Goal: Task Accomplishment & Management: Manage account settings

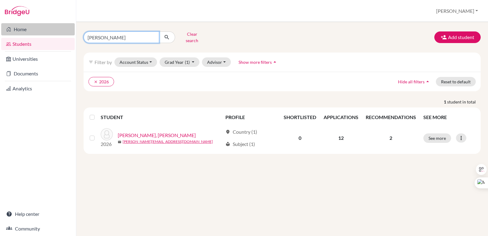
drag, startPoint x: 113, startPoint y: 33, endPoint x: 50, endPoint y: 34, distance: 62.5
click at [50, 34] on div "Home Students Universities Documents Analytics Help center Community Students o…" at bounding box center [244, 118] width 488 height 236
type input "[PERSON_NAME]"
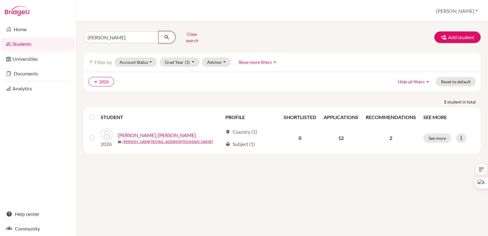
click at [166, 34] on icon "submit" at bounding box center [167, 37] width 6 height 6
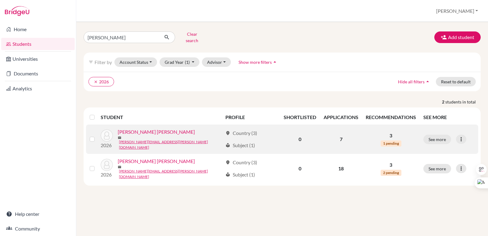
click at [135, 133] on link "[PERSON_NAME] [PERSON_NAME]" at bounding box center [156, 131] width 77 height 7
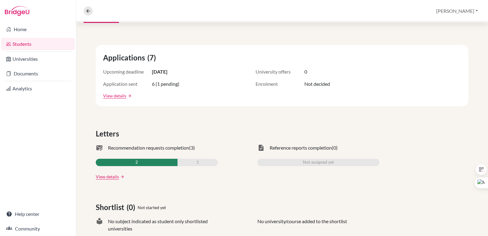
scroll to position [91, 0]
click at [106, 175] on link "View details" at bounding box center [107, 176] width 23 height 6
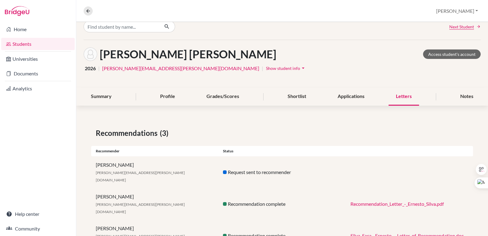
scroll to position [17, 0]
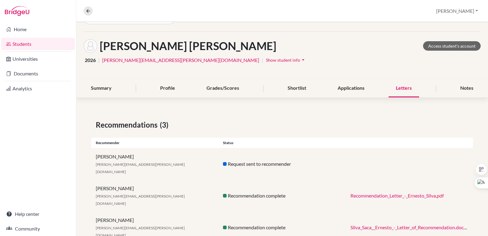
click at [378, 224] on link "Silva_Saca__Ernesto_-_Letter_of_Recommendation.docx.pdf" at bounding box center [411, 227] width 123 height 6
click at [399, 192] on link "Recommendation_Letter_-_Ernesto_Silva.pdf" at bounding box center [396, 195] width 93 height 6
